Goal: Transaction & Acquisition: Obtain resource

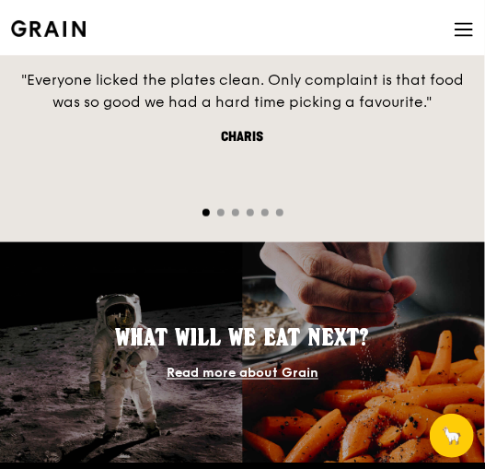
scroll to position [1841, 0]
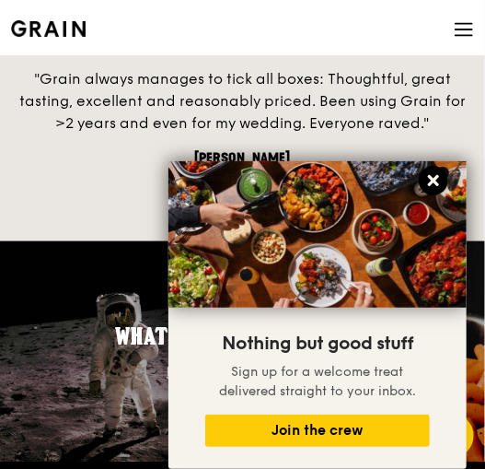
click at [439, 181] on icon at bounding box center [433, 180] width 17 height 17
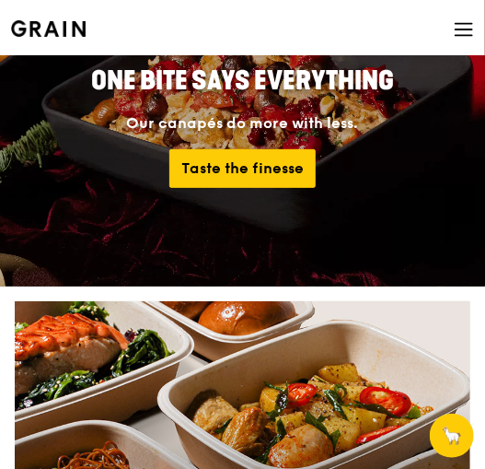
scroll to position [0, 0]
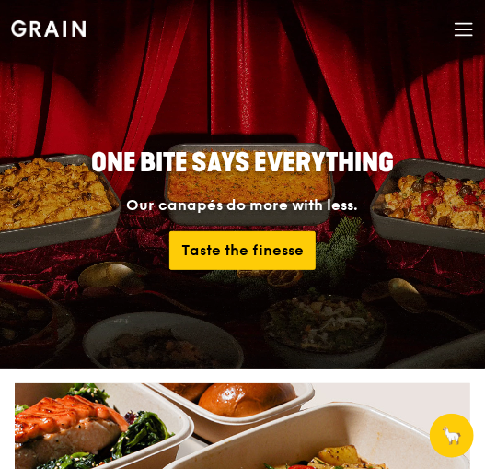
click at [458, 33] on icon at bounding box center [464, 29] width 20 height 20
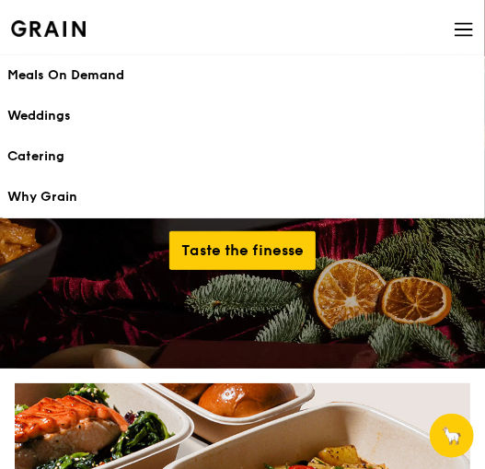
click at [72, 81] on div "Meals On Demand" at bounding box center [242, 75] width 470 height 18
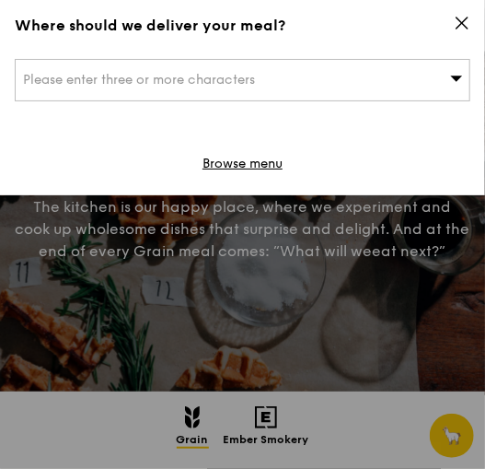
scroll to position [184, 0]
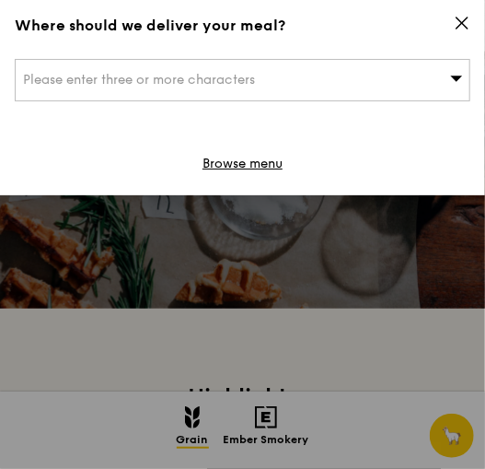
click at [464, 24] on icon at bounding box center [462, 22] width 11 height 11
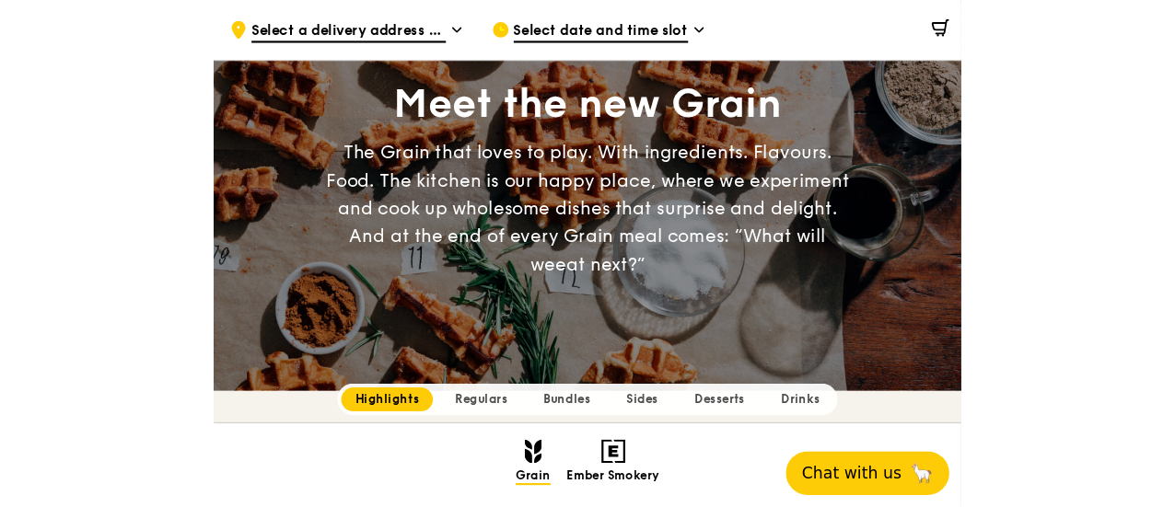
scroll to position [0, 0]
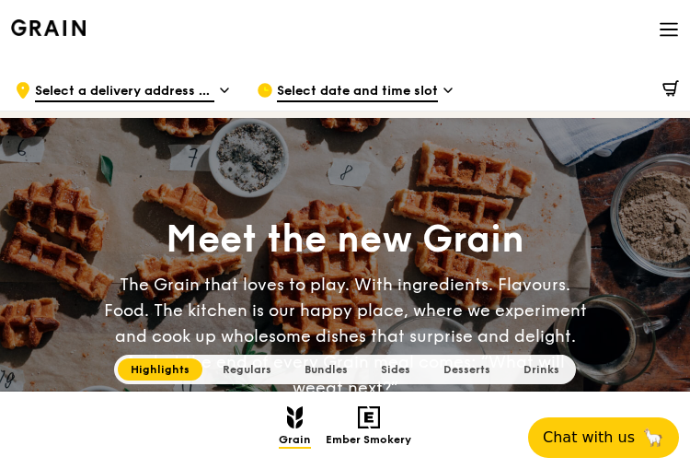
click at [484, 26] on icon at bounding box center [669, 29] width 20 height 20
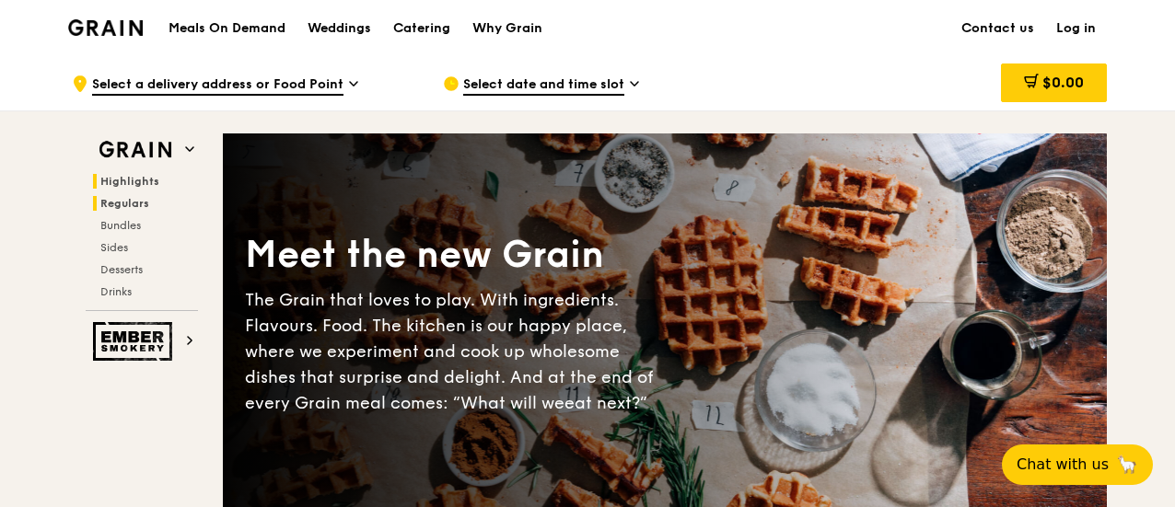
click at [130, 201] on span "Regulars" at bounding box center [124, 203] width 49 height 13
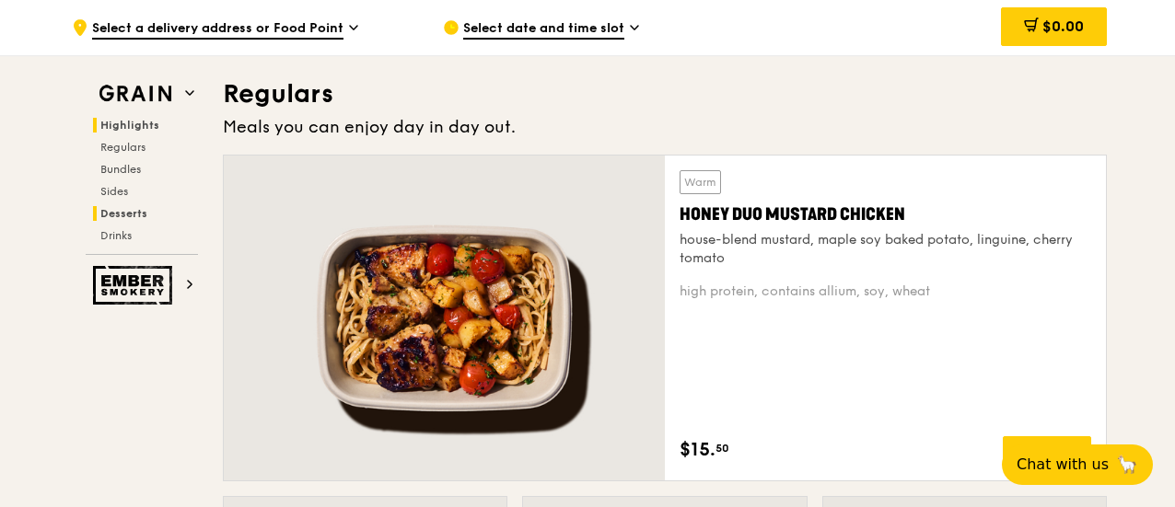
scroll to position [1210, 0]
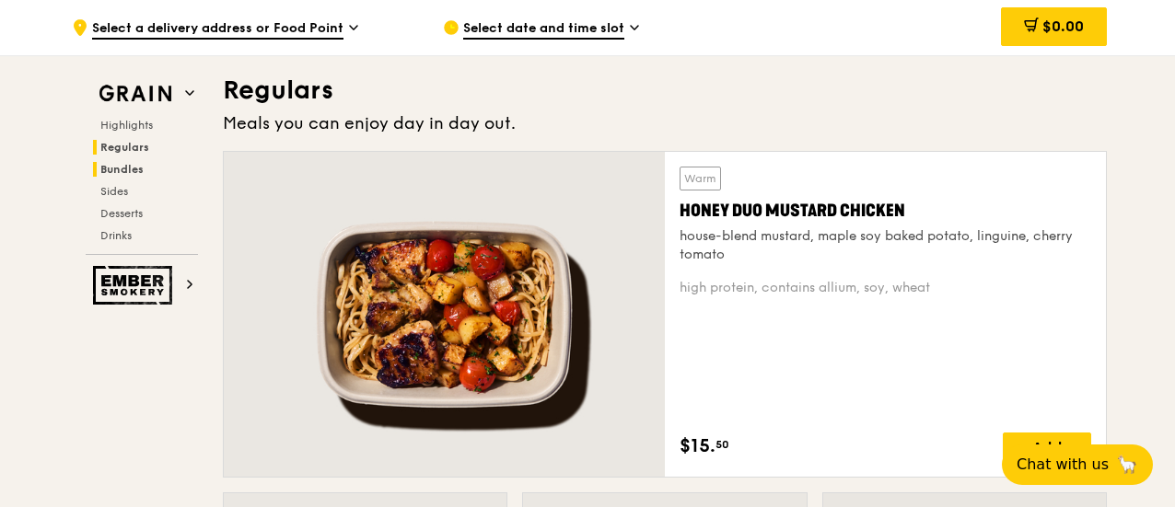
click at [122, 173] on span "Bundles" at bounding box center [121, 169] width 43 height 13
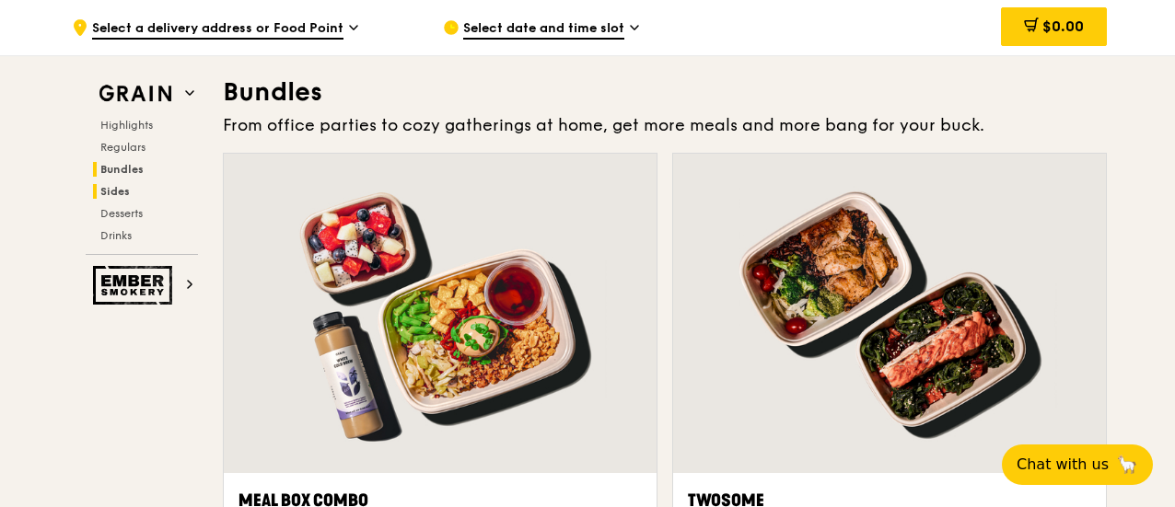
click at [122, 185] on span "Sides" at bounding box center [114, 191] width 29 height 13
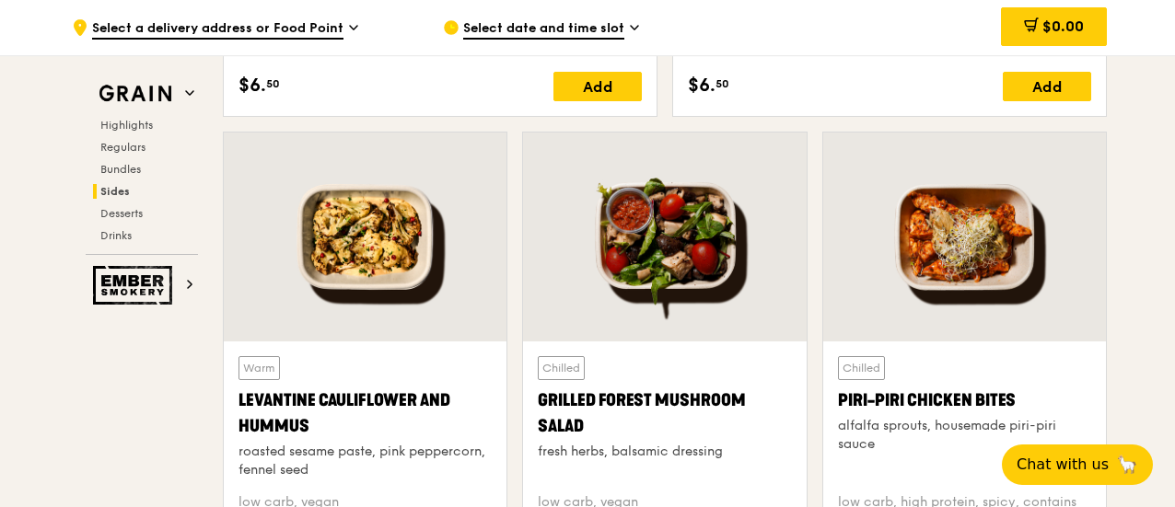
scroll to position [4647, 0]
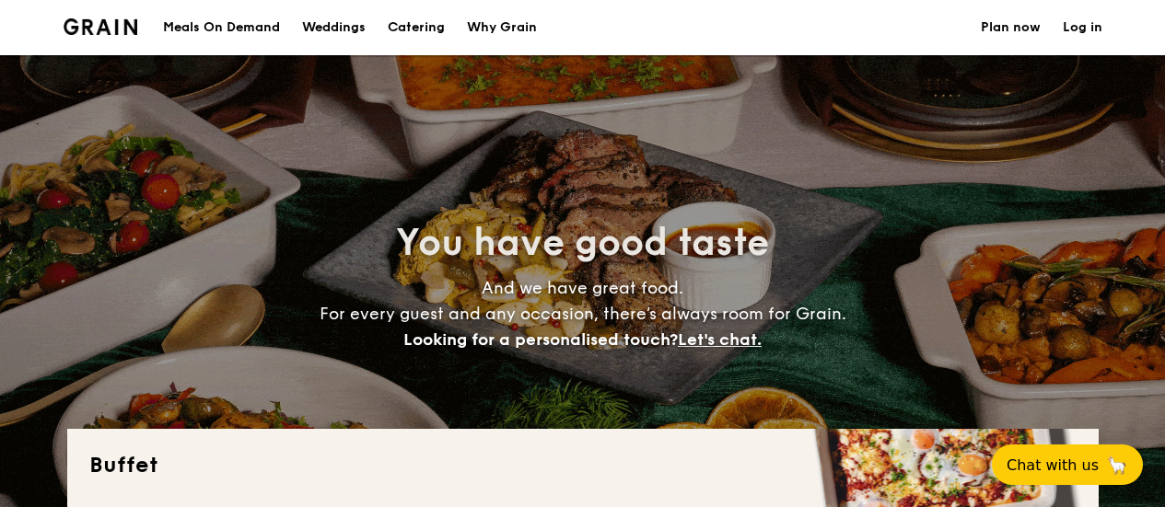
select select
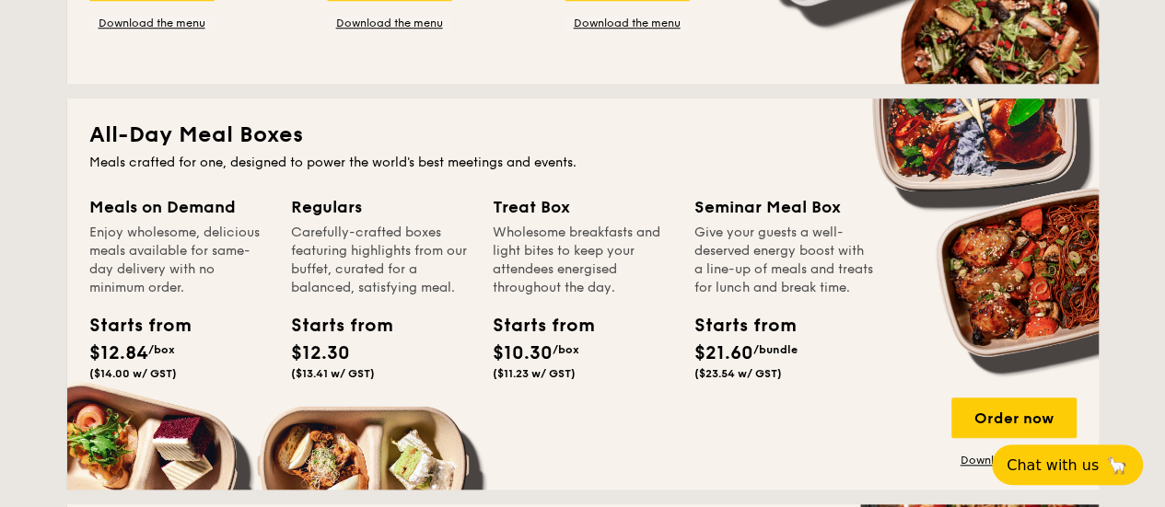
scroll to position [829, 0]
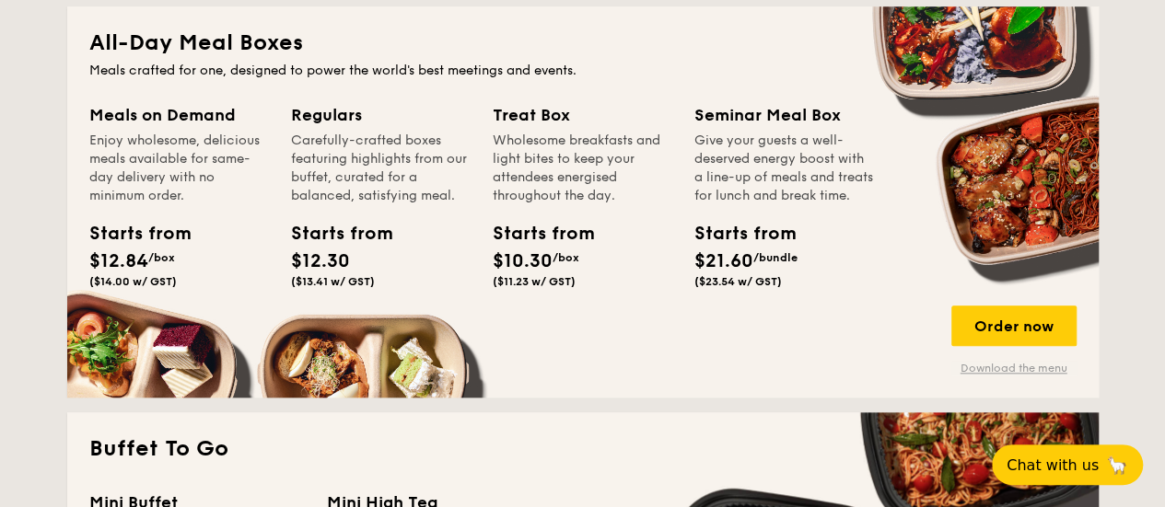
click at [1037, 365] on link "Download the menu" at bounding box center [1013, 368] width 125 height 15
